Goal: Use online tool/utility: Utilize a website feature to perform a specific function

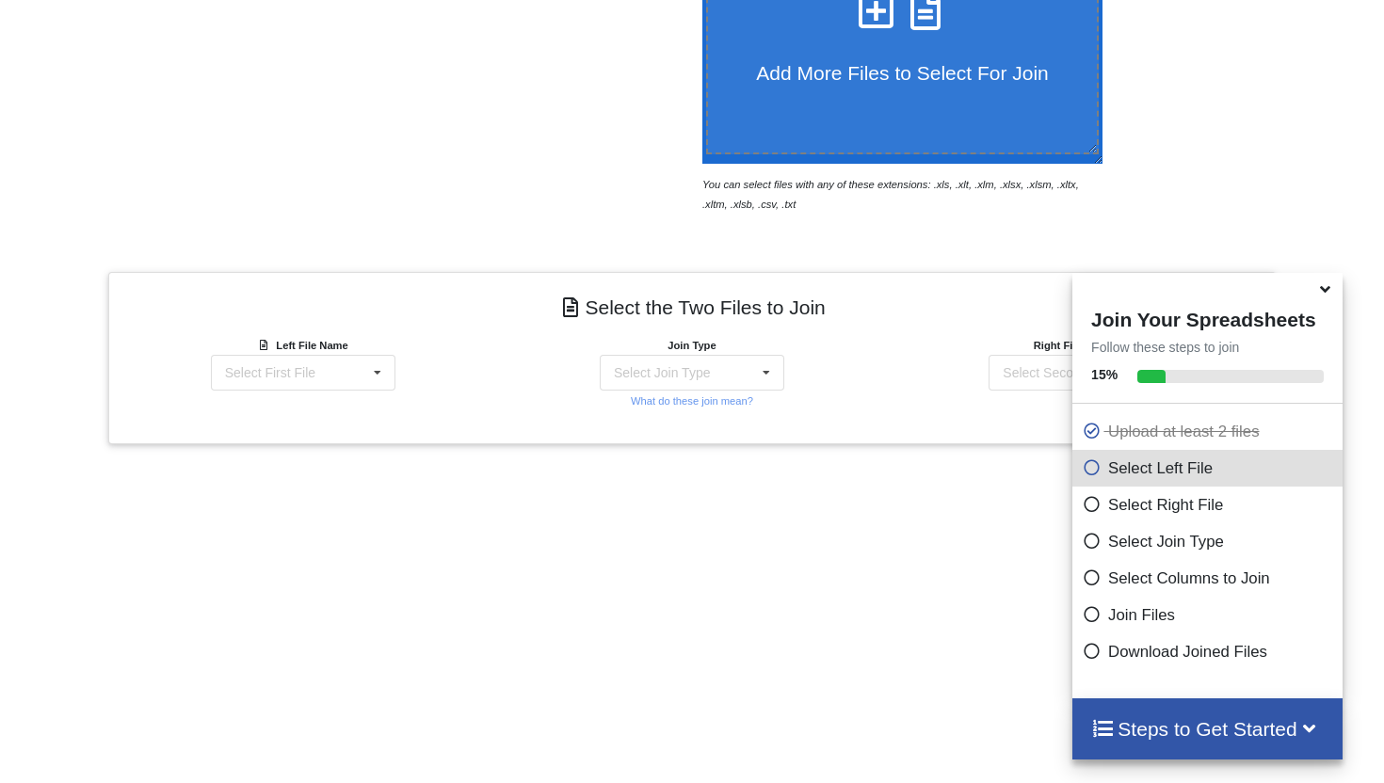
scroll to position [649, 0]
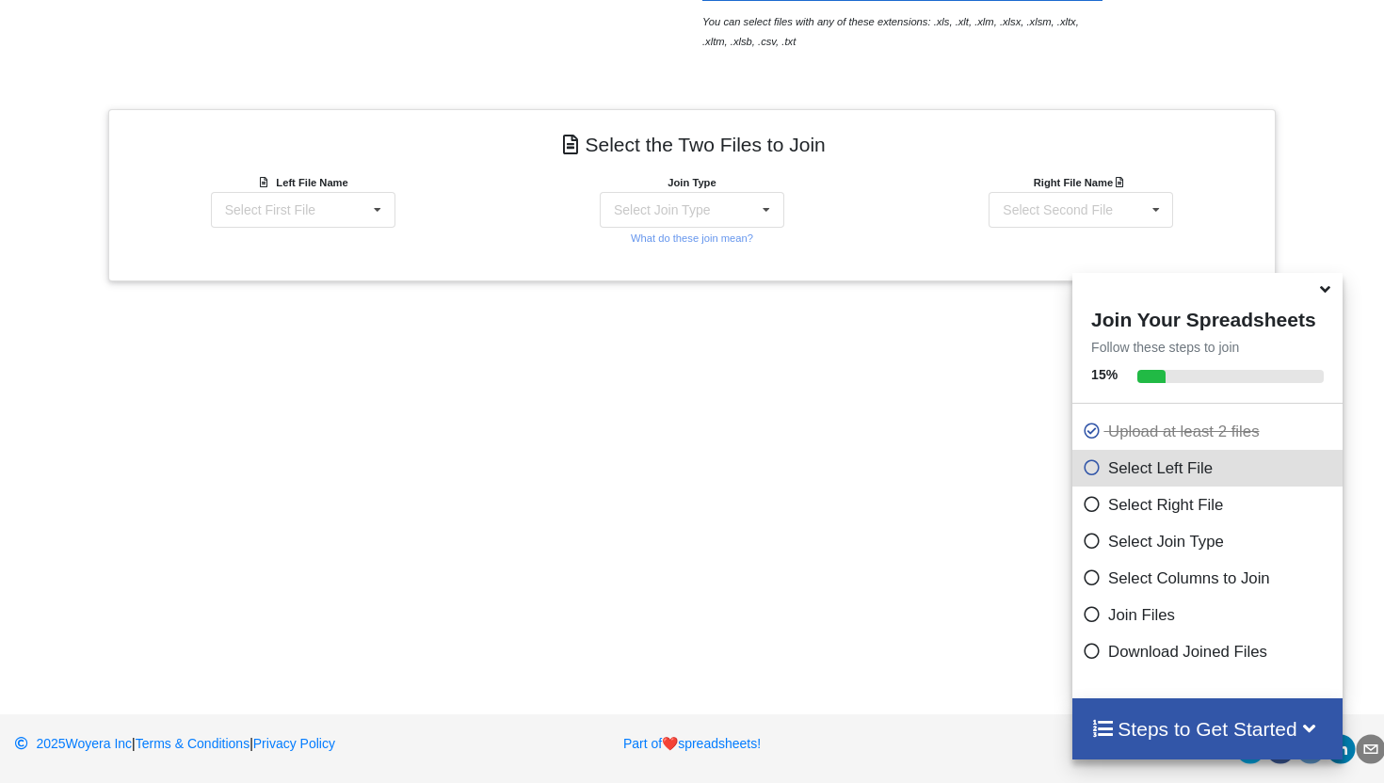
click at [1322, 295] on icon at bounding box center [1326, 286] width 20 height 17
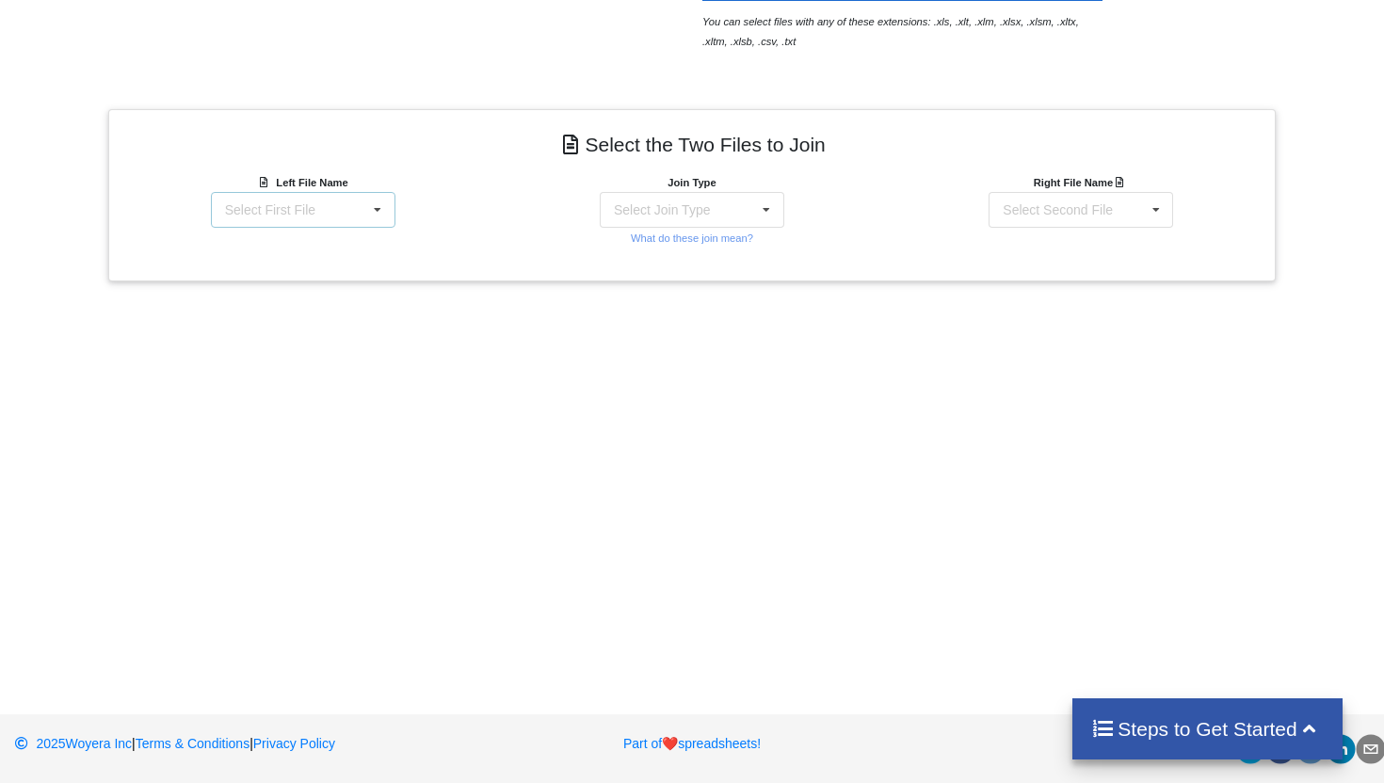
click at [345, 215] on div "Select First File matters [DATE] 08-44-36.csv Matter balance summary (10_15_202…" at bounding box center [303, 210] width 185 height 36
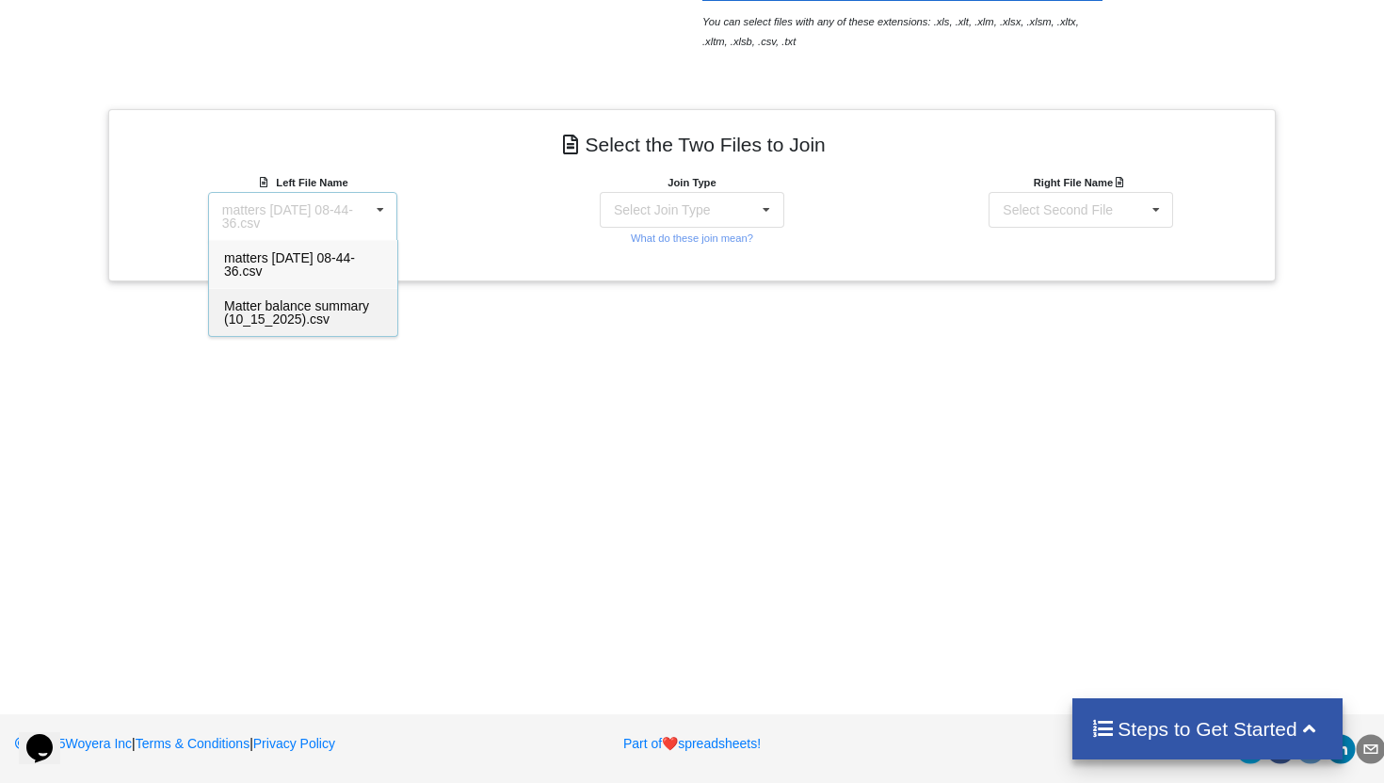
scroll to position [0, 0]
click at [303, 307] on span "Matter balance summary (10_15_2025).csv" at bounding box center [296, 313] width 145 height 28
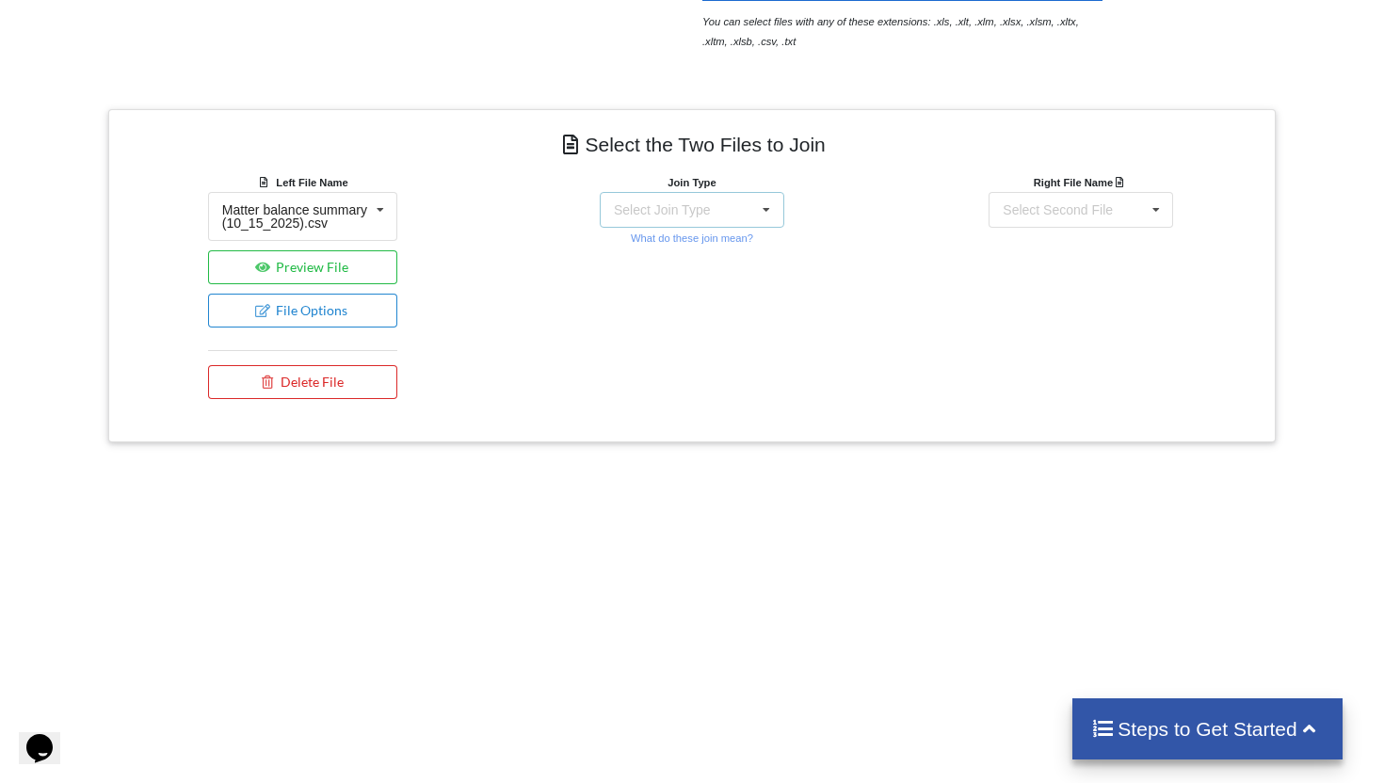
click at [715, 215] on div "Select Join Type INNER JOIN LEFT JOIN RIGHT JOIN FULL JOIN" at bounding box center [692, 210] width 185 height 36
click at [703, 263] on div "INNER JOIN" at bounding box center [703, 261] width 115 height 20
click at [1095, 211] on div "Select Second File" at bounding box center [1058, 209] width 110 height 13
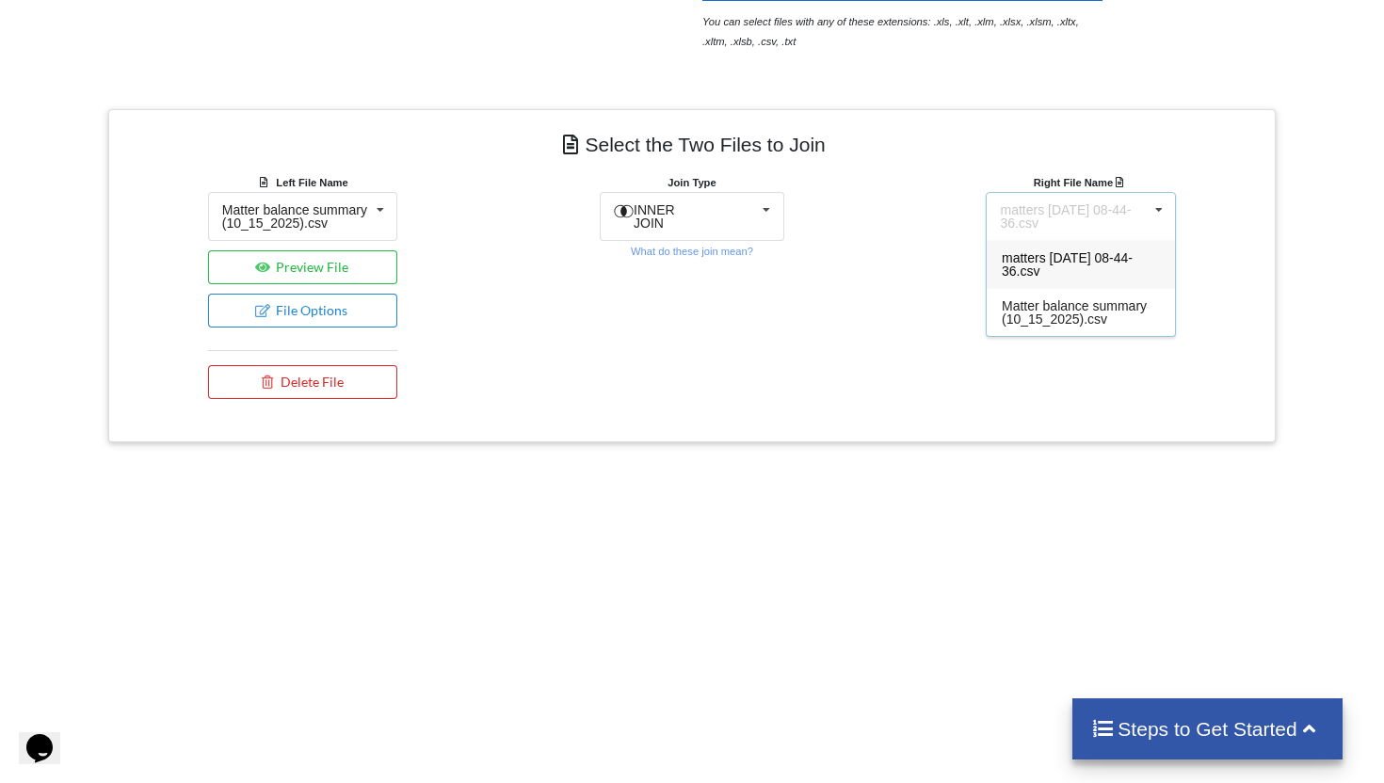
click at [1055, 265] on span "matters [DATE] 08-44-36.csv" at bounding box center [1067, 264] width 131 height 28
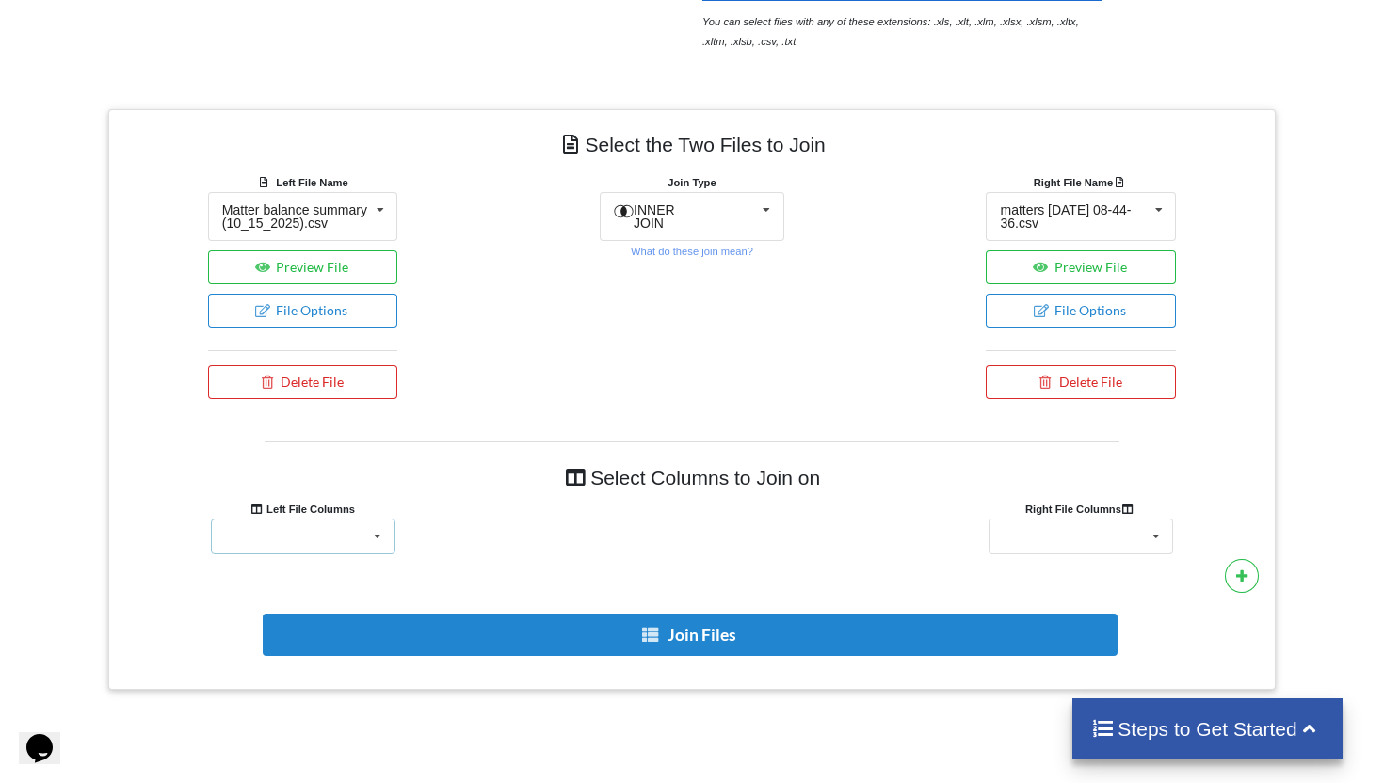
click at [344, 551] on div "Responsible Attorney Client Accounts Receivable Time In Progress Expense In Pro…" at bounding box center [303, 537] width 185 height 36
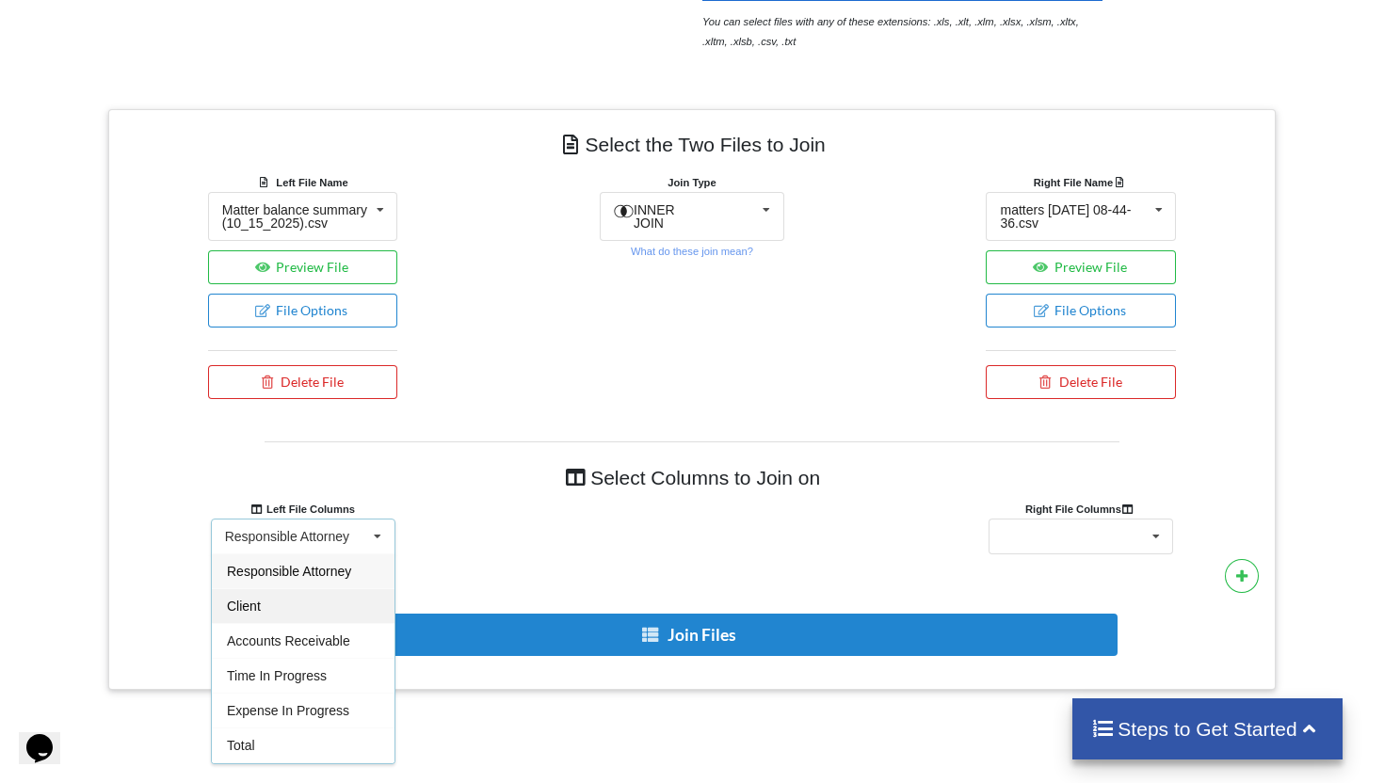
click at [261, 614] on span "Client" at bounding box center [244, 606] width 34 height 15
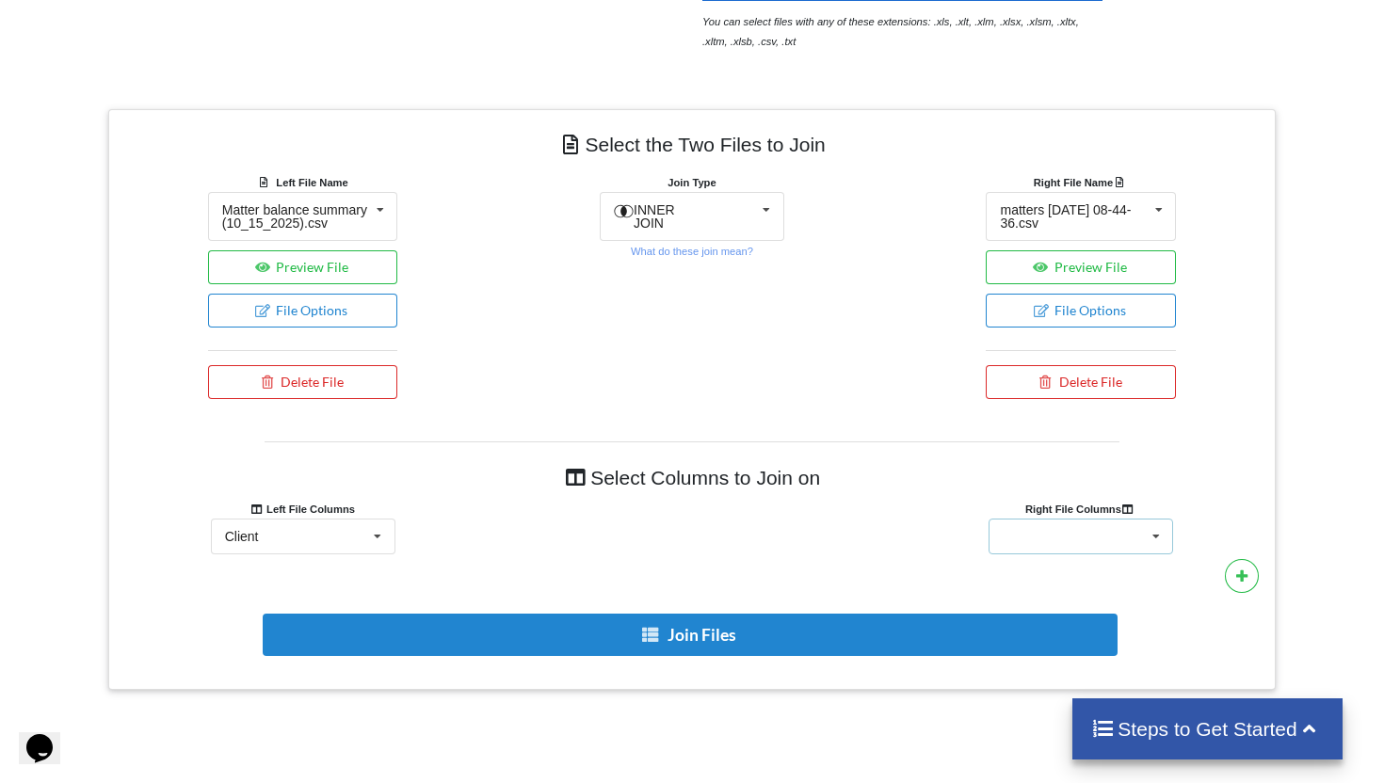
click at [1142, 546] on icon at bounding box center [1156, 537] width 28 height 35
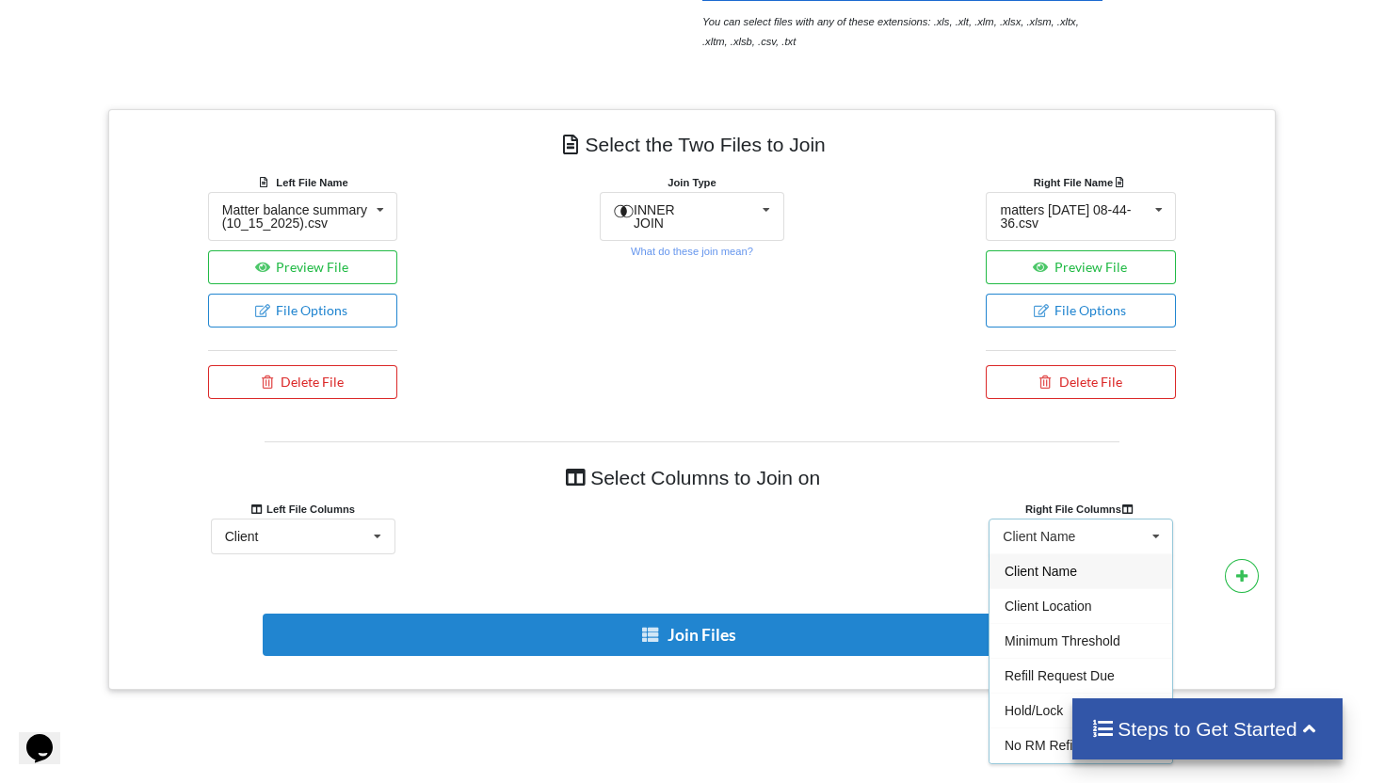
click at [1042, 579] on span "Client Name" at bounding box center [1041, 571] width 73 height 15
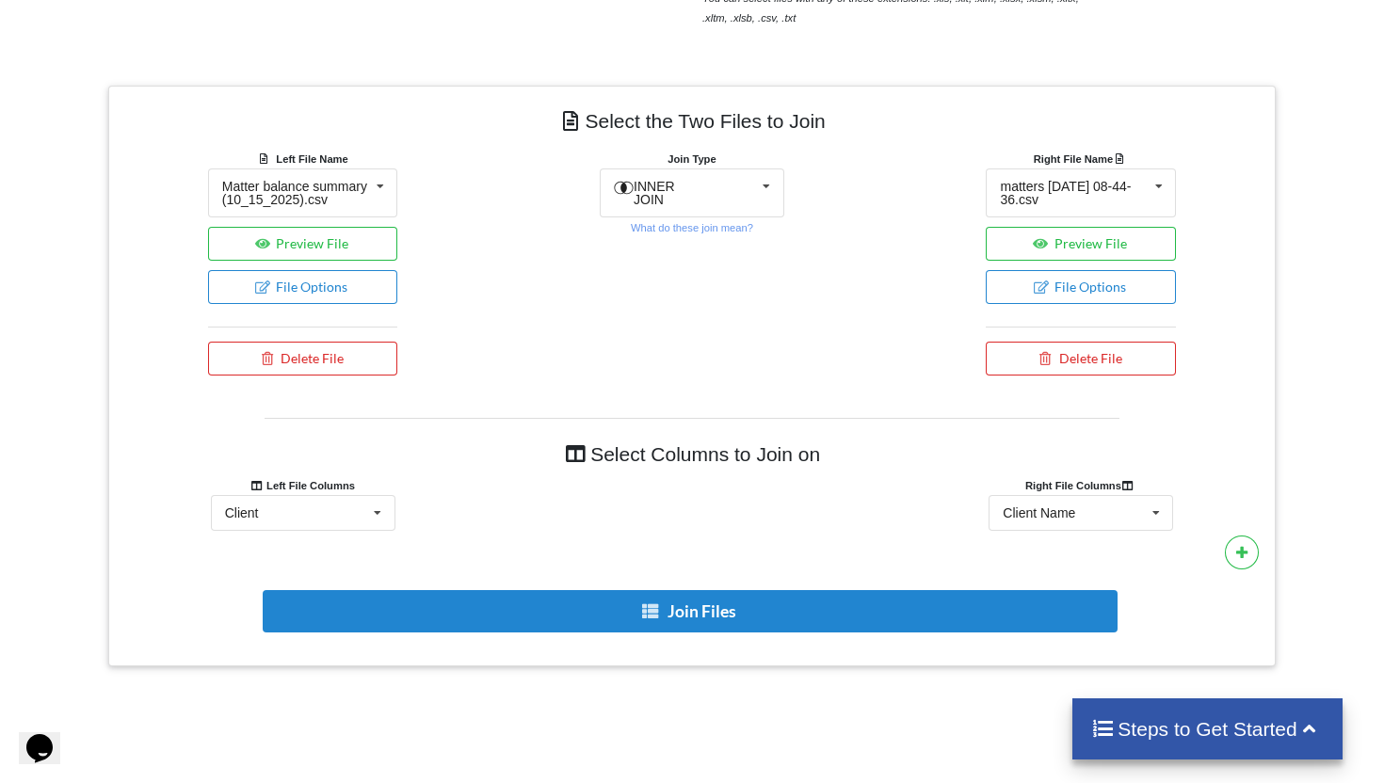
scroll to position [688, 0]
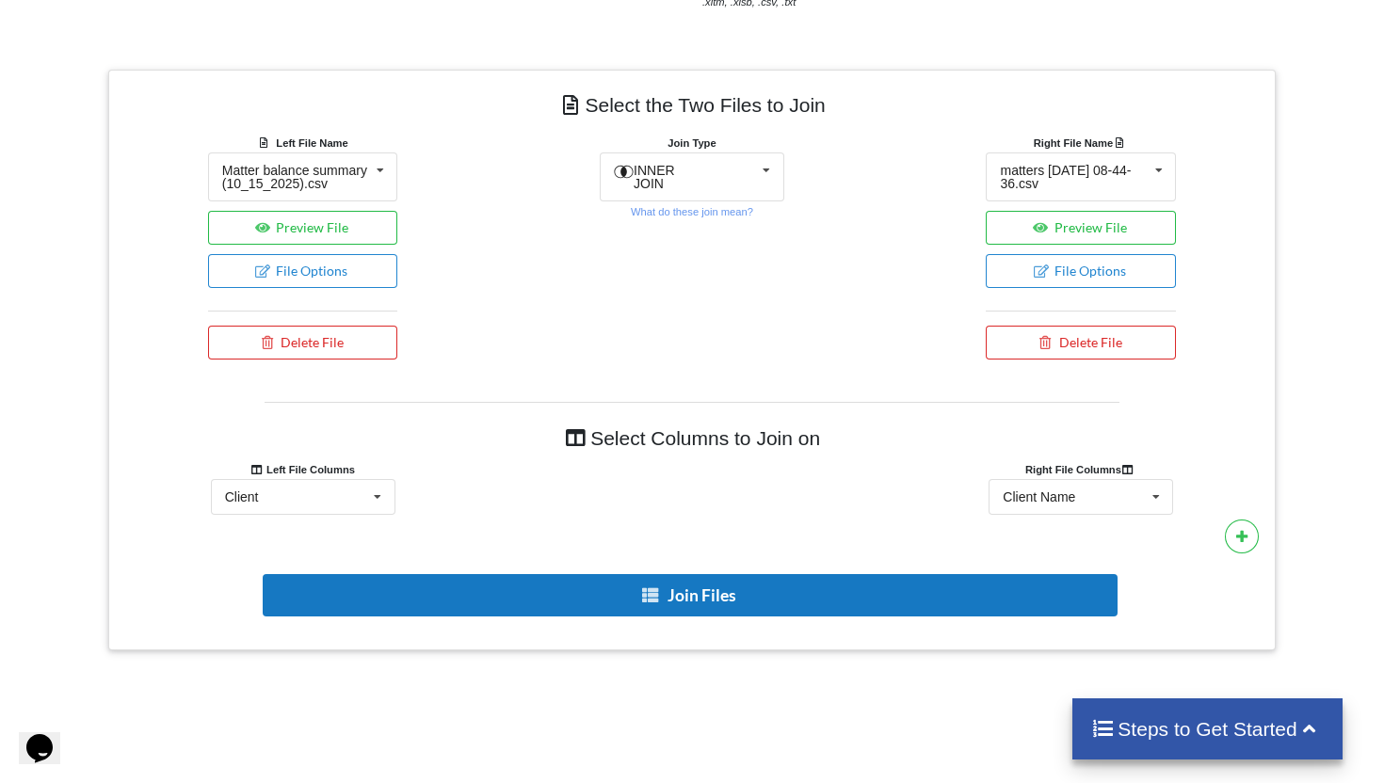
click at [677, 597] on button "Join Files" at bounding box center [690, 595] width 855 height 42
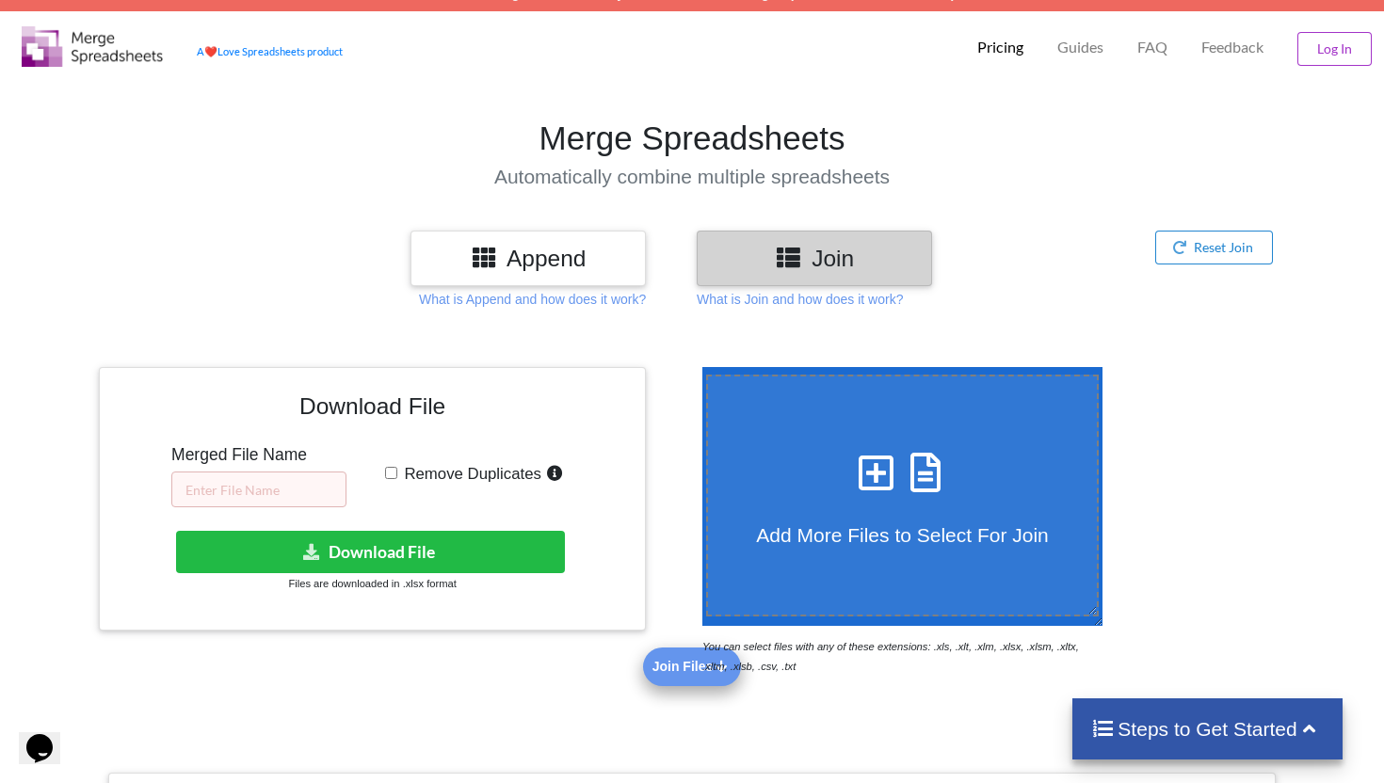
scroll to position [0, 0]
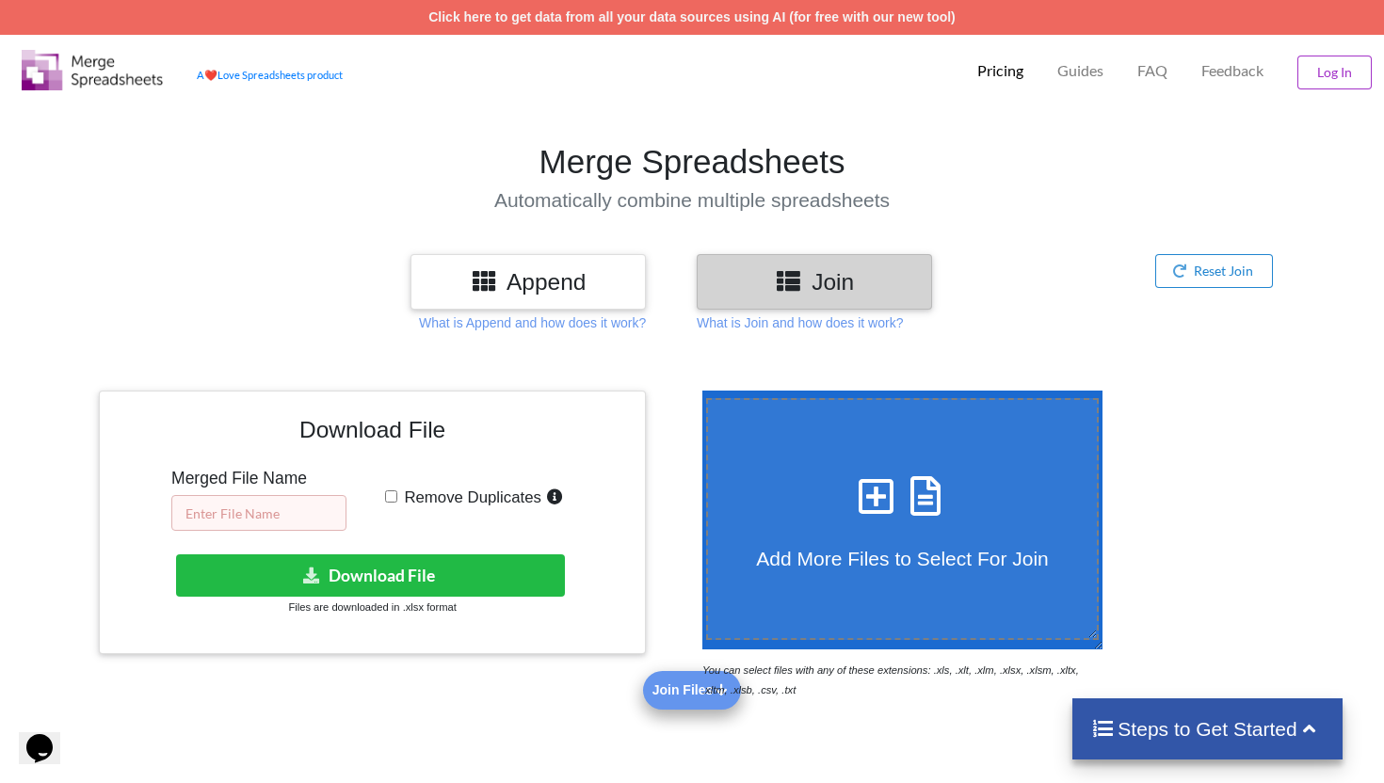
click at [252, 511] on input "text" at bounding box center [258, 513] width 175 height 36
type input "RM 10.15"
click at [393, 496] on input "Remove Duplicates" at bounding box center [391, 497] width 12 height 12
checkbox input "true"
click at [428, 606] on small "Files are downloaded in .xlsx format" at bounding box center [372, 607] width 168 height 11
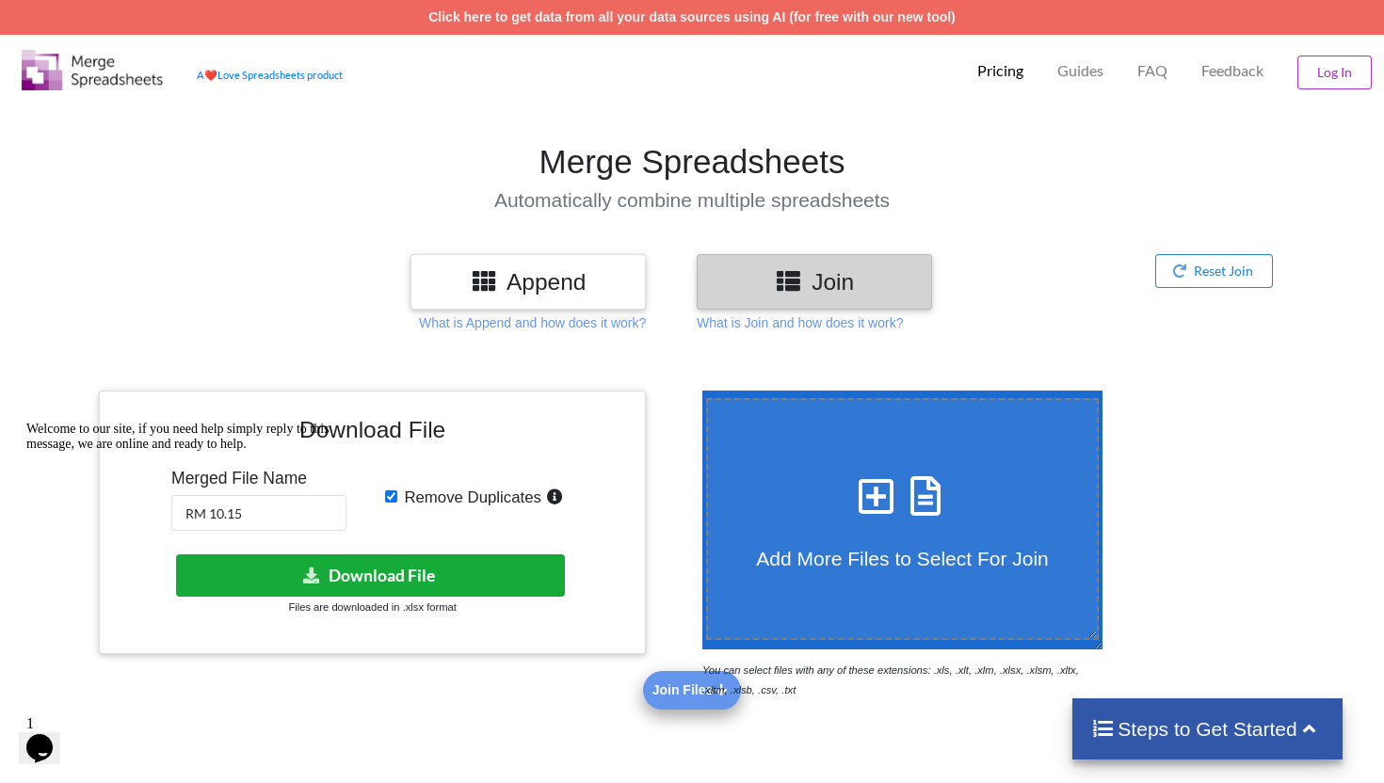
click at [501, 571] on button "Download File" at bounding box center [370, 576] width 389 height 42
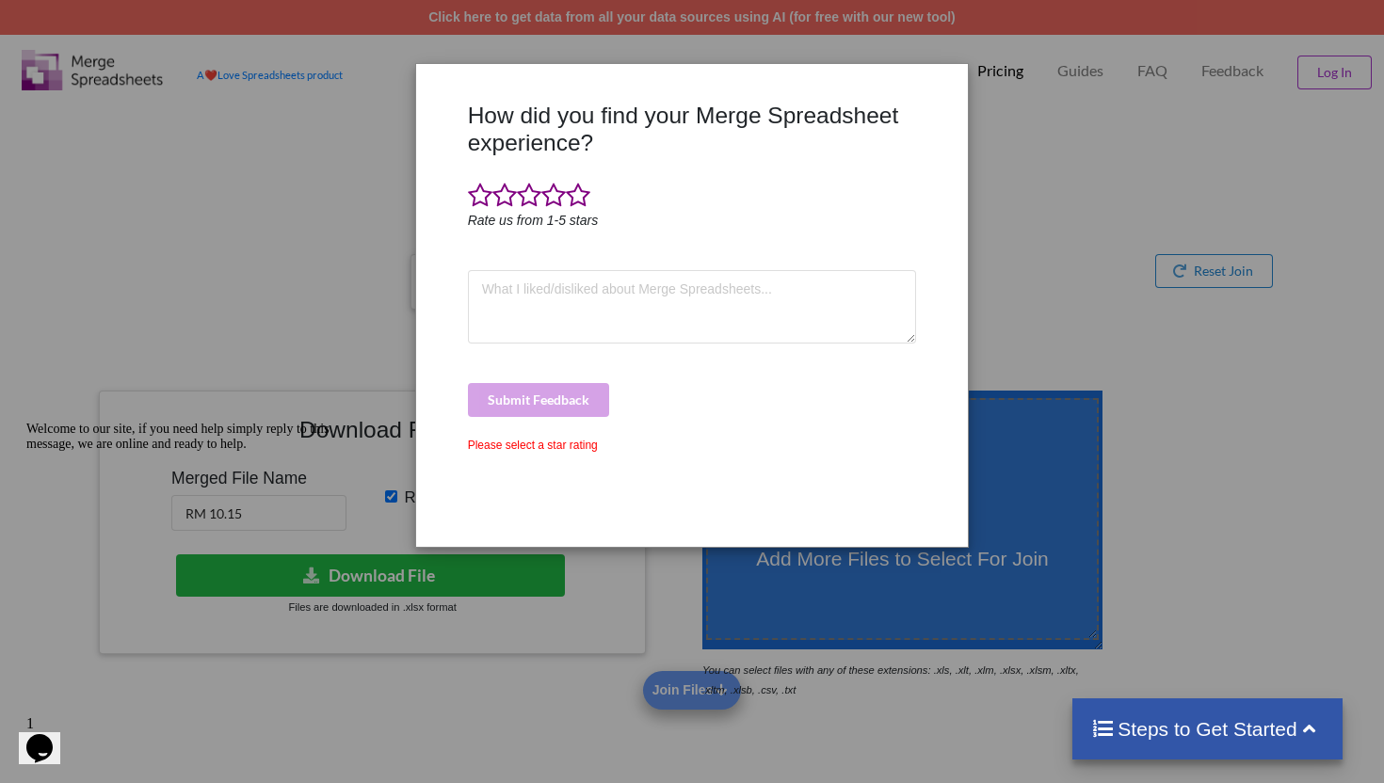
click at [26, 422] on icon "Chat attention grabber" at bounding box center [26, 422] width 0 height 0
